Goal: Task Accomplishment & Management: Manage account settings

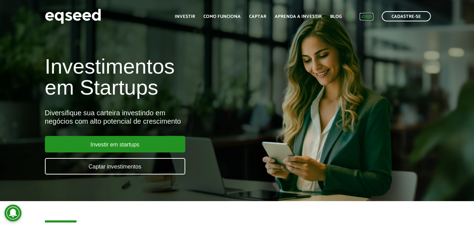
click at [364, 15] on link "Login" at bounding box center [366, 16] width 14 height 5
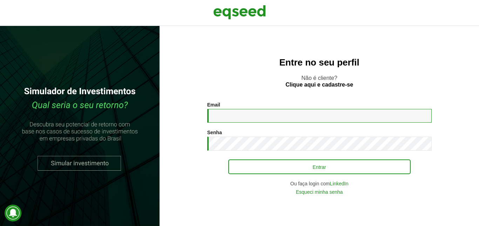
type input "**********"
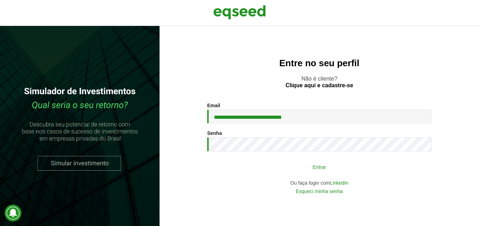
click at [286, 165] on button "Entrar" at bounding box center [319, 166] width 182 height 13
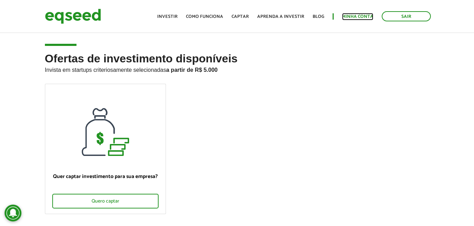
click at [354, 14] on link "Minha conta" at bounding box center [357, 16] width 31 height 5
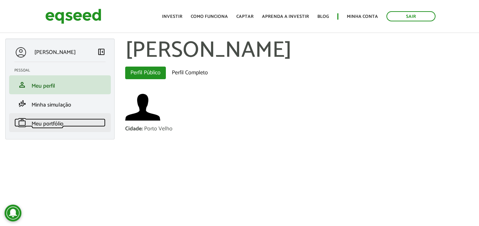
click at [38, 123] on span "Meu portfólio" at bounding box center [48, 123] width 32 height 9
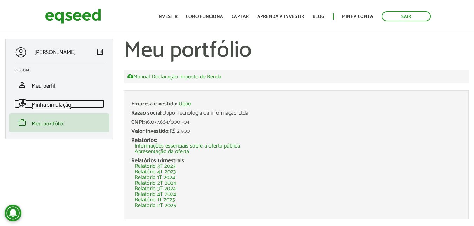
click at [55, 106] on span "Minha simulação" at bounding box center [52, 104] width 40 height 9
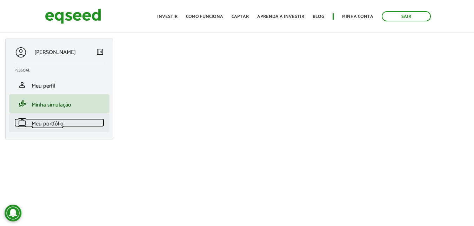
click at [40, 123] on span "Meu portfólio" at bounding box center [48, 123] width 32 height 9
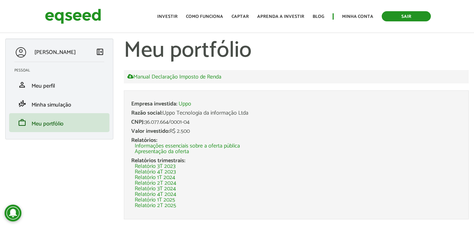
click at [410, 17] on link "Sair" at bounding box center [405, 16] width 49 height 10
